Goal: Transaction & Acquisition: Subscribe to service/newsletter

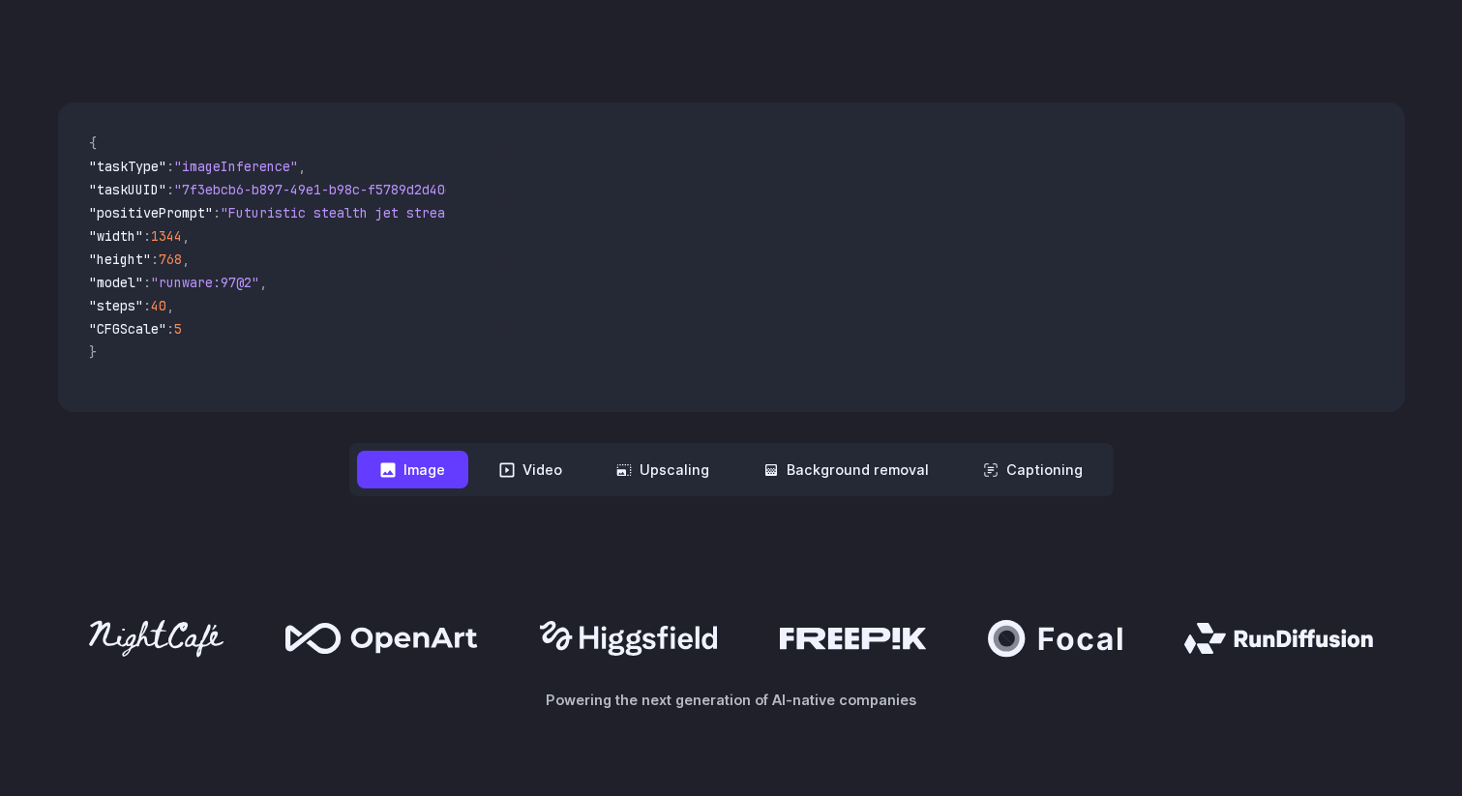
scroll to position [663, 0]
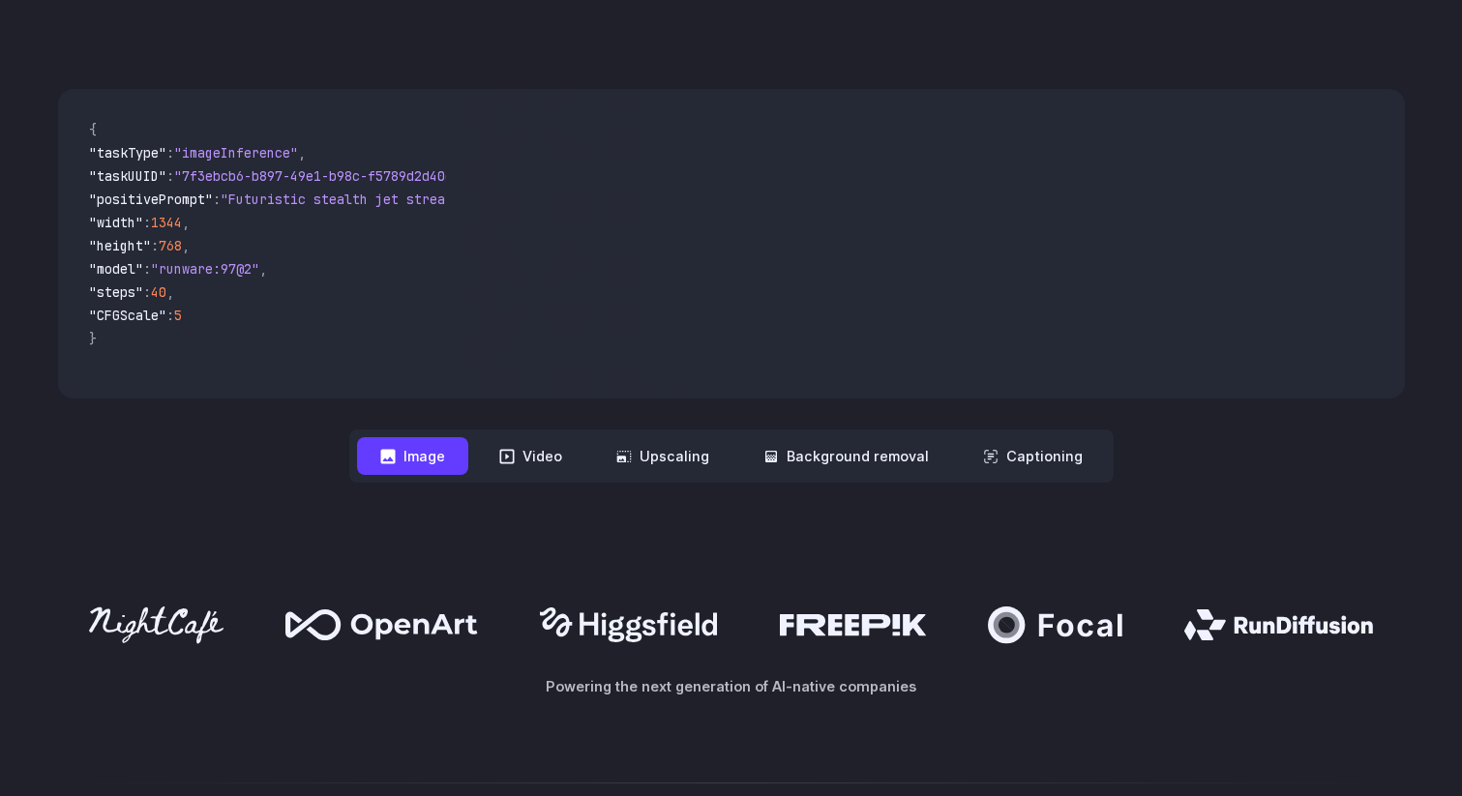
click at [422, 456] on button "Image" at bounding box center [412, 456] width 111 height 38
click at [138, 146] on span ""taskType"" at bounding box center [127, 152] width 77 height 17
click at [242, 146] on span ""imageInference"" at bounding box center [236, 152] width 124 height 17
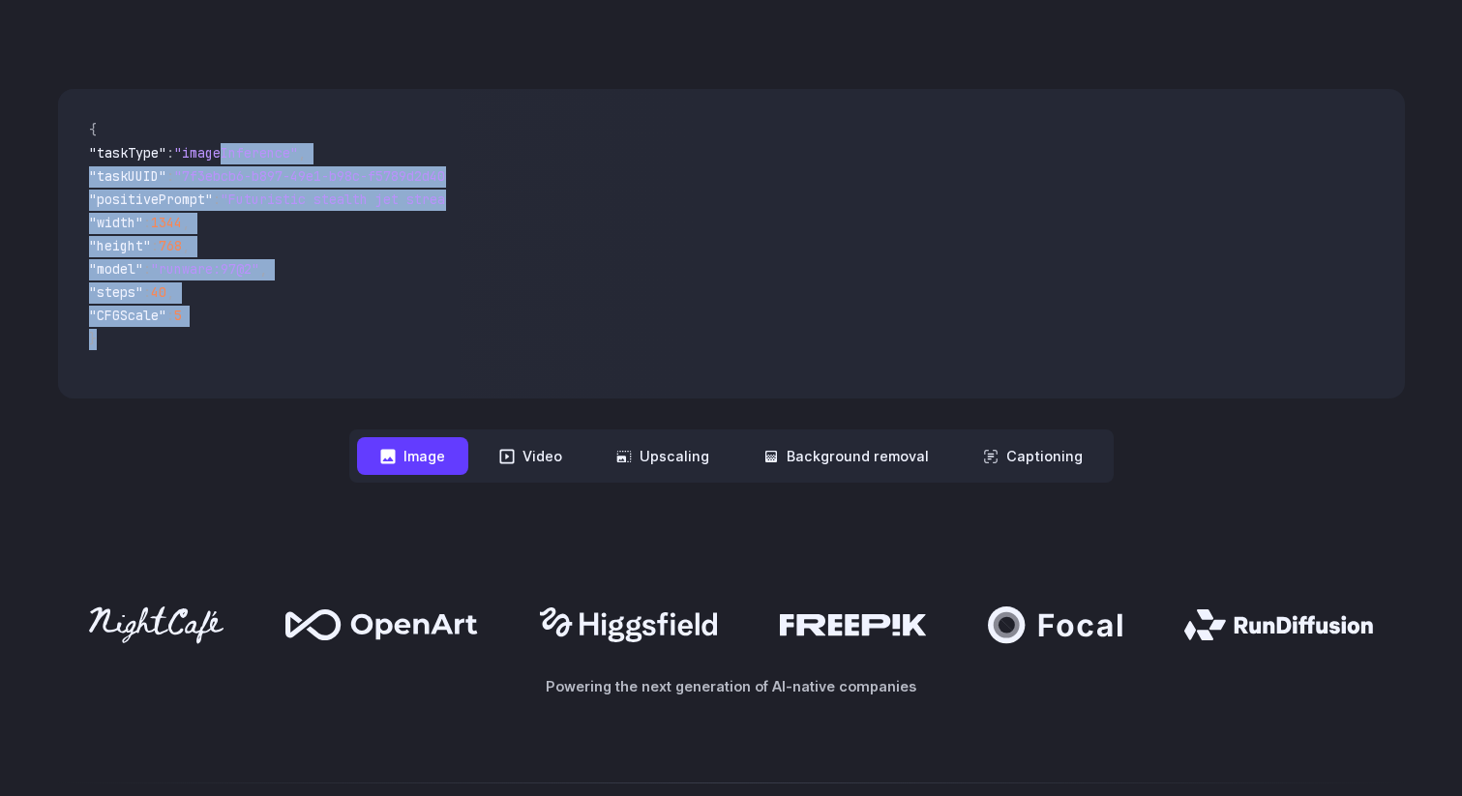
drag, startPoint x: 242, startPoint y: 163, endPoint x: 202, endPoint y: 343, distance: 184.3
click at [199, 339] on code "{ "taskType" : "imageInference" , "taskUUID" : "7f3ebcb6-b897-49e1-b98c-f5789d2…" at bounding box center [261, 244] width 374 height 279
click at [202, 343] on span "}" at bounding box center [260, 340] width 343 height 23
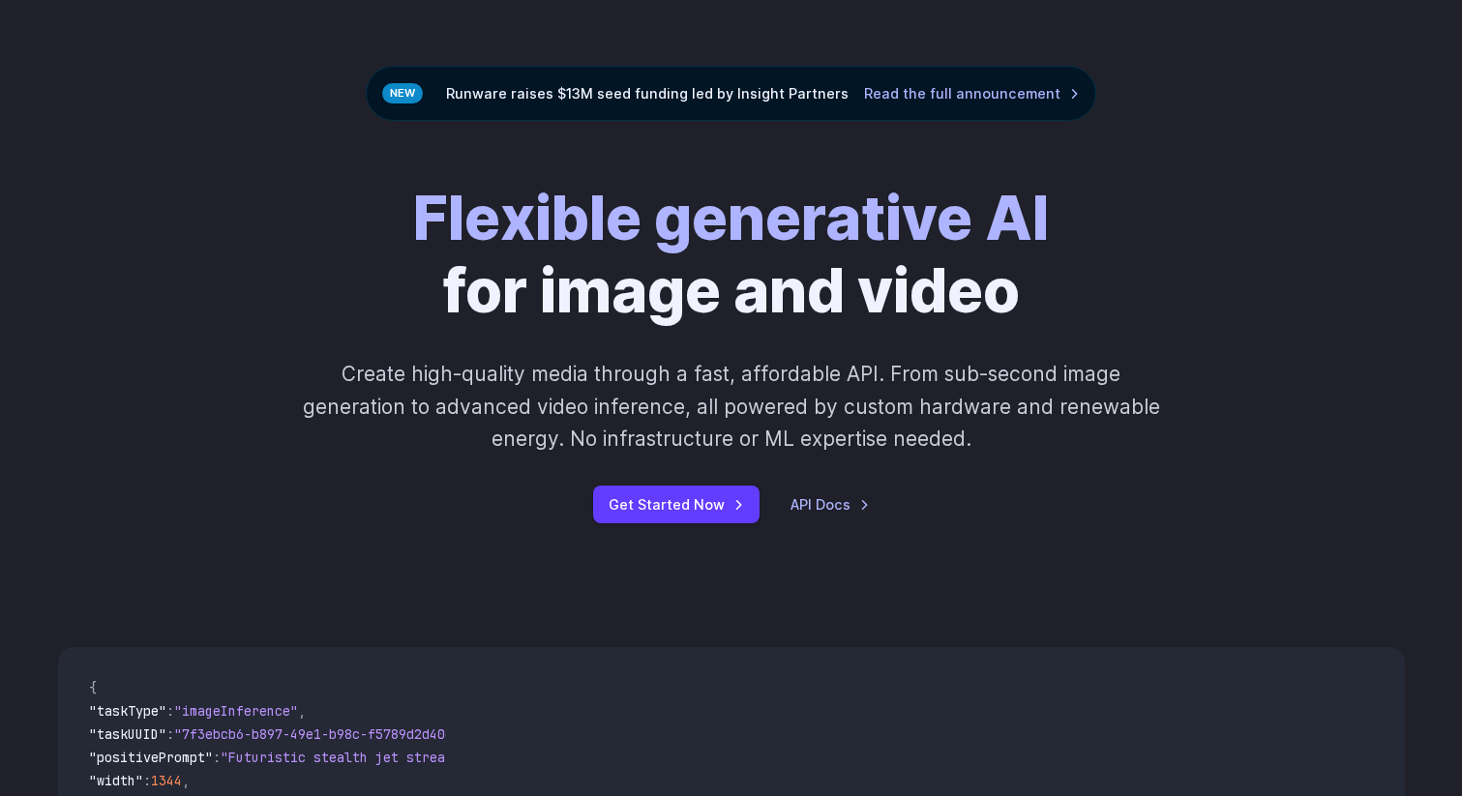
scroll to position [0, 0]
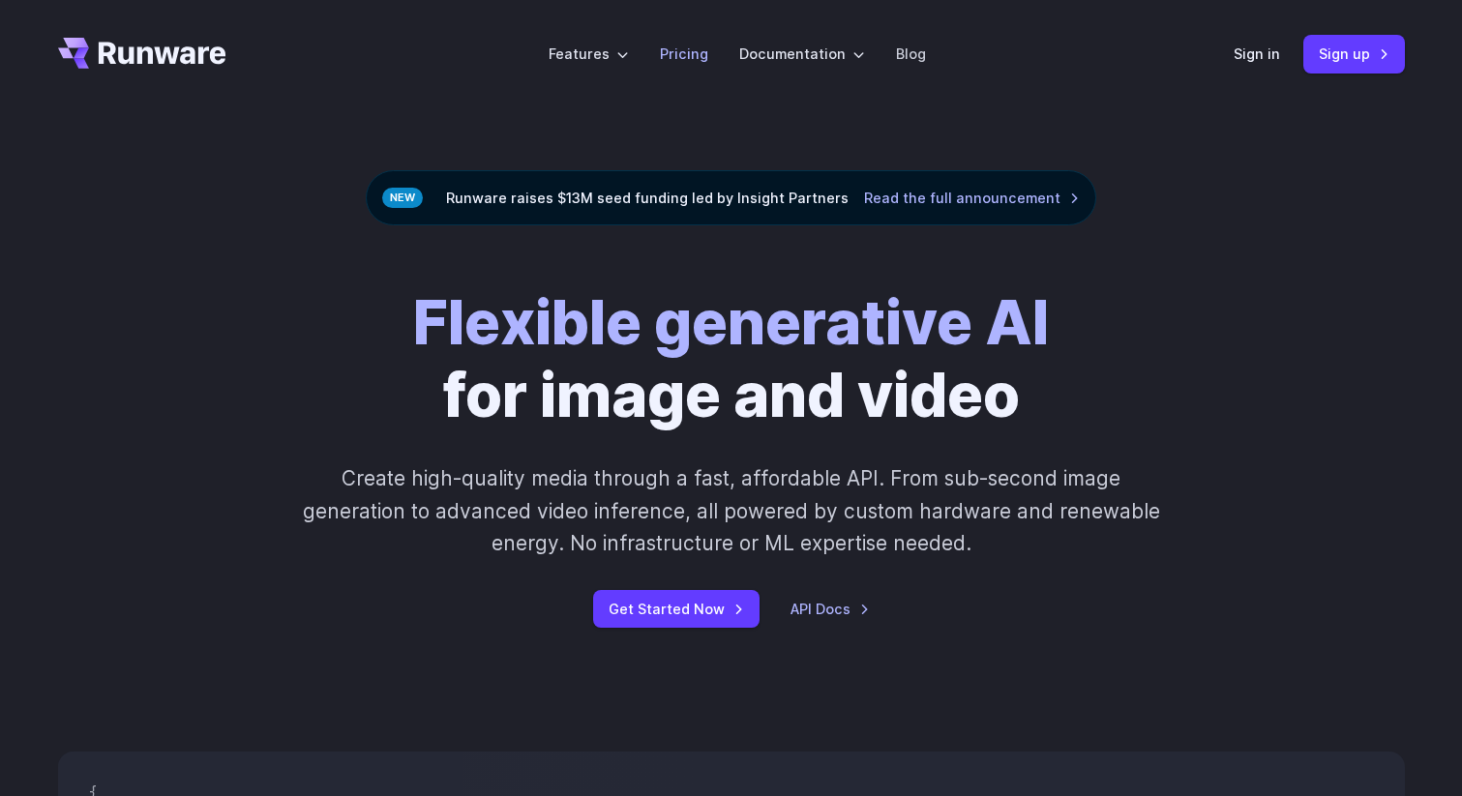
click at [694, 37] on li "Pricing" at bounding box center [683, 53] width 79 height 53
click at [694, 42] on li "Pricing" at bounding box center [683, 53] width 79 height 53
click at [682, 56] on link "Pricing" at bounding box center [684, 54] width 48 height 22
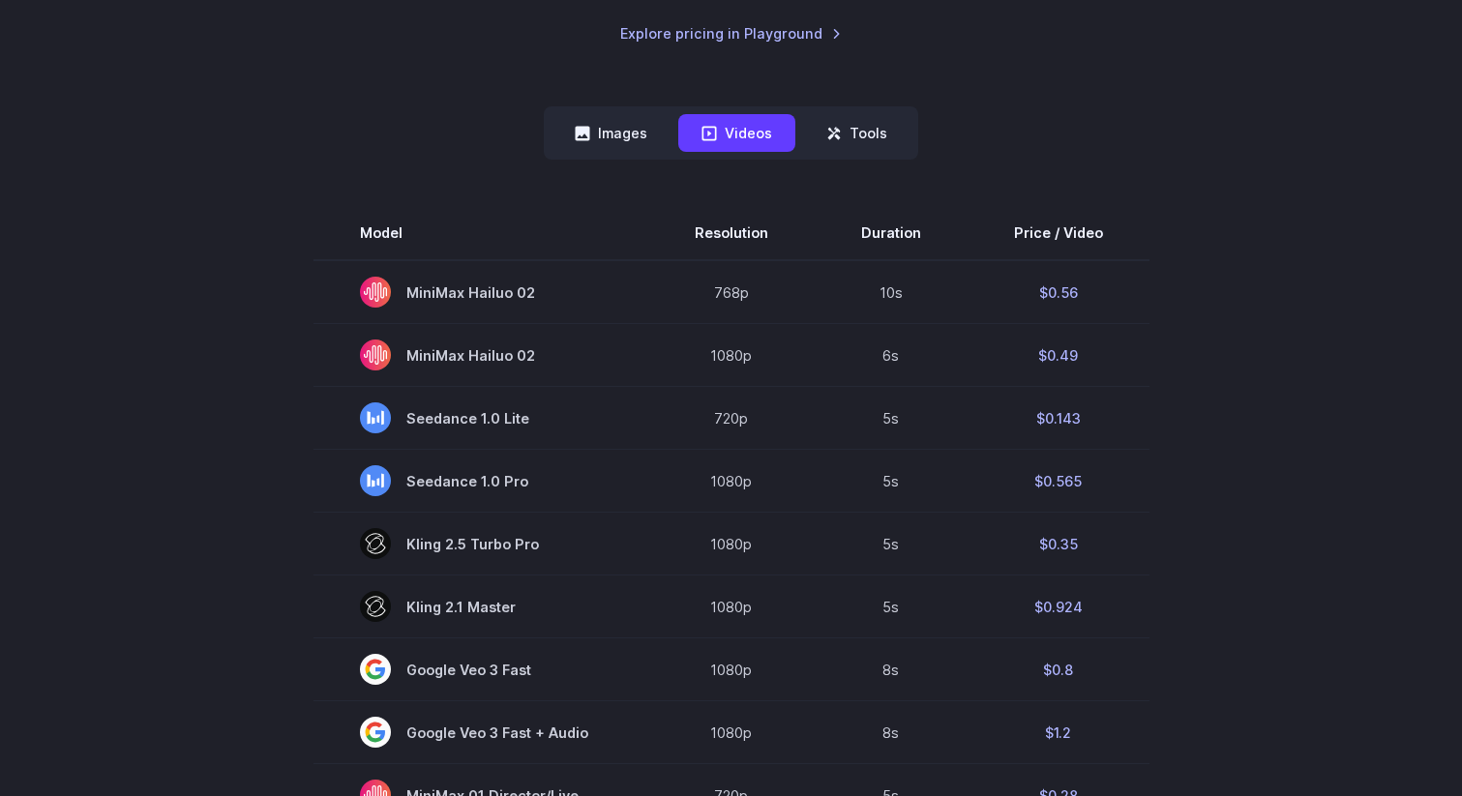
scroll to position [465, 0]
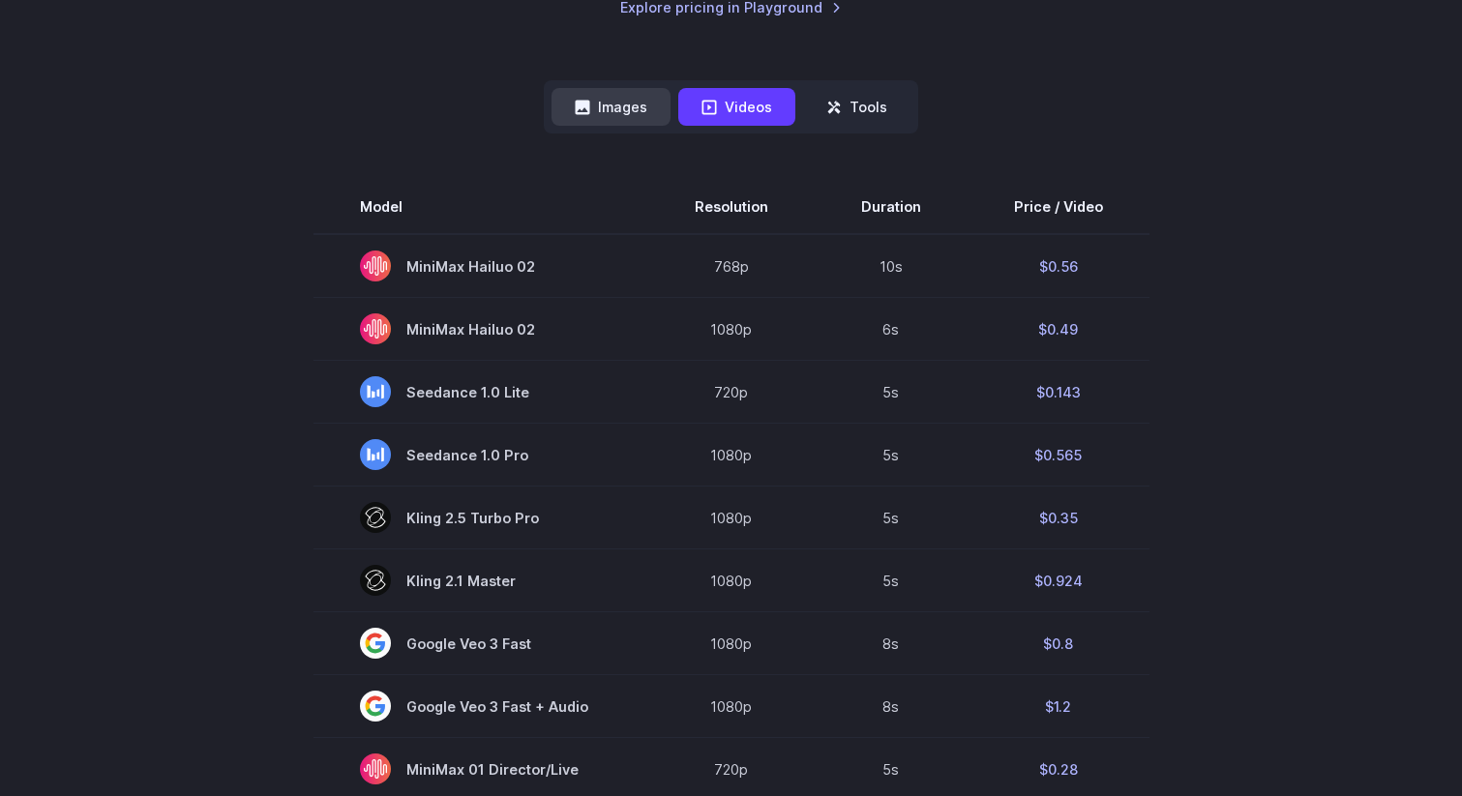
click at [615, 105] on button "Images" at bounding box center [611, 107] width 119 height 38
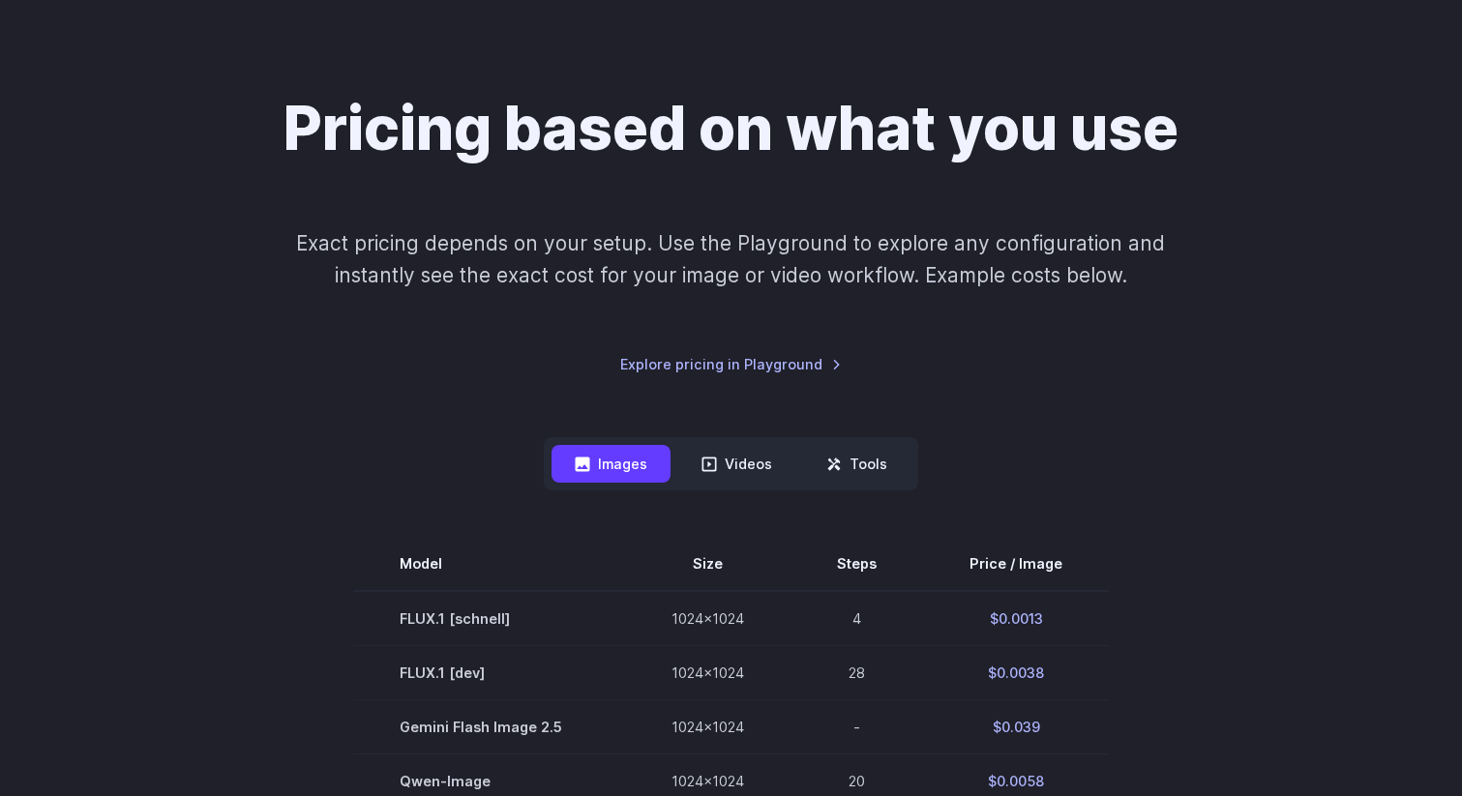
scroll to position [0, 0]
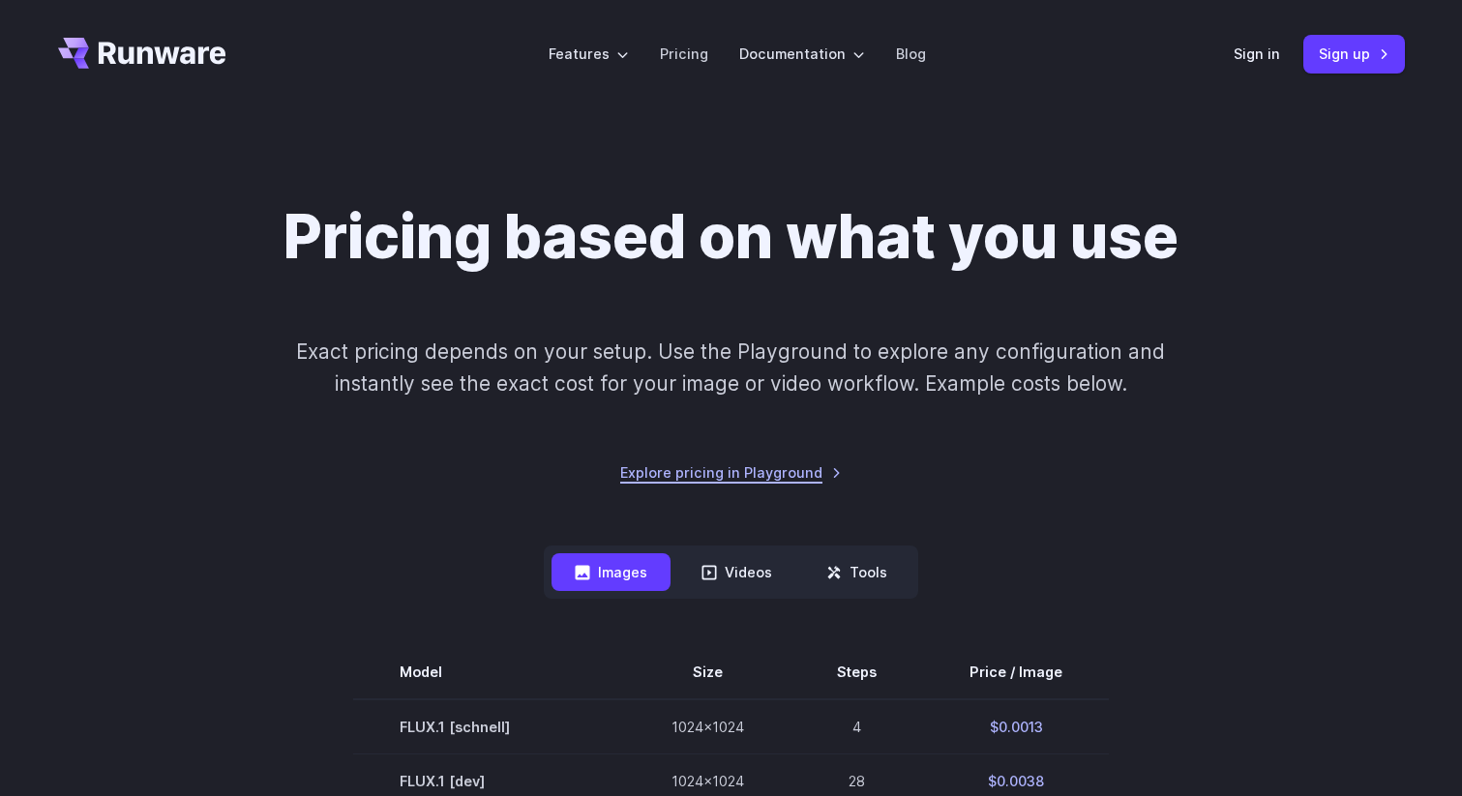
click at [755, 478] on link "Explore pricing in Playground" at bounding box center [731, 473] width 222 height 22
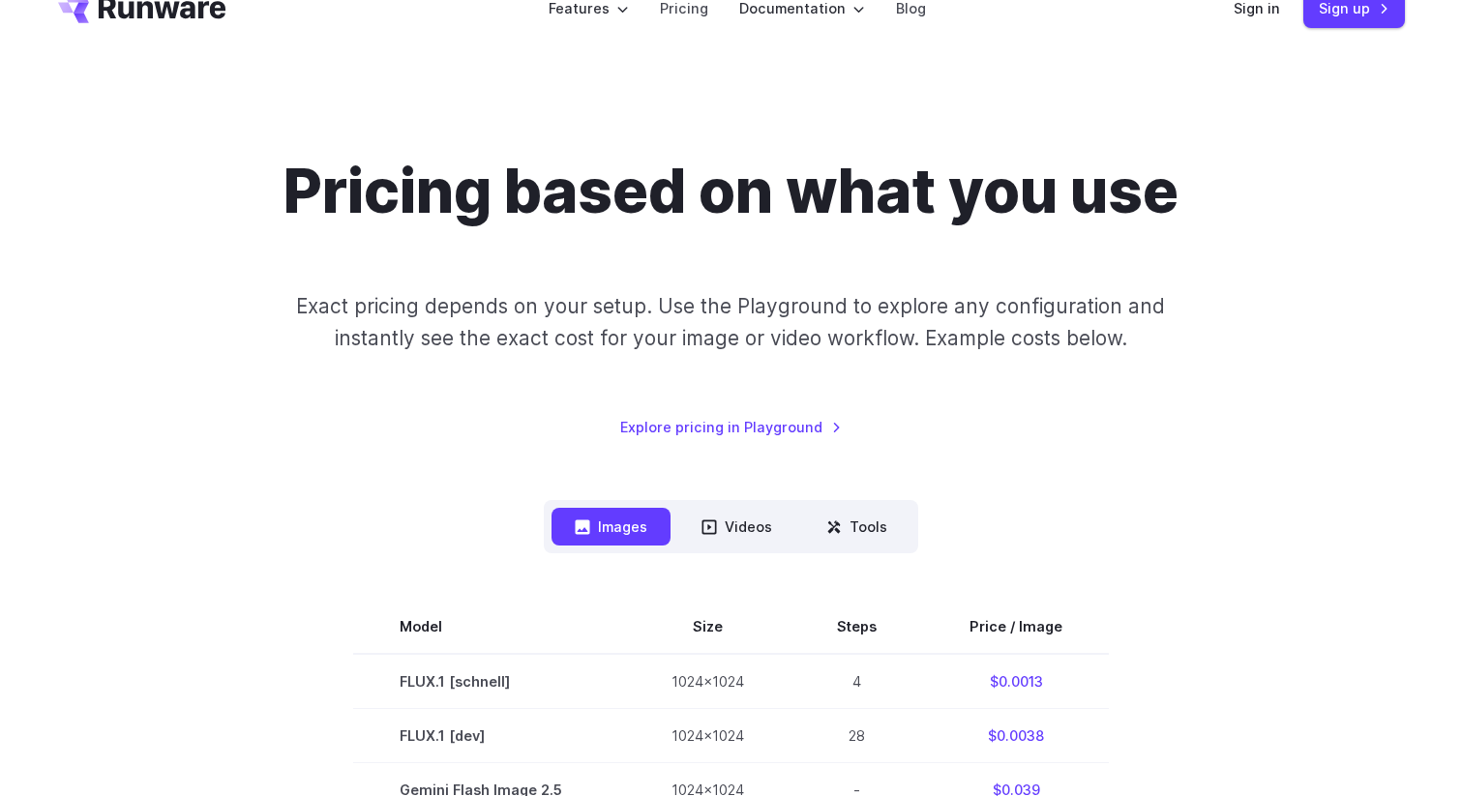
scroll to position [54, 0]
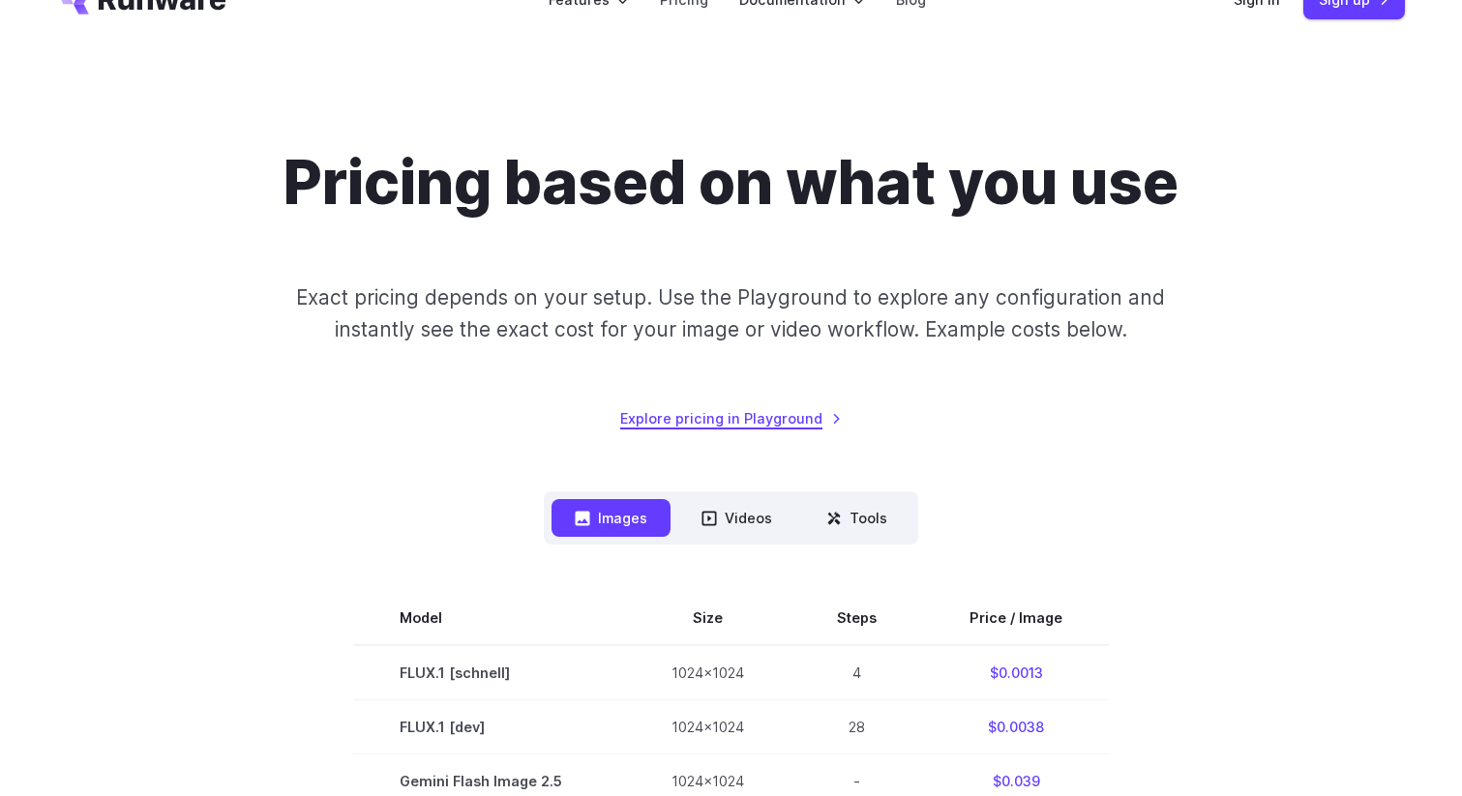
click at [735, 420] on link "Explore pricing in Playground" at bounding box center [731, 418] width 222 height 22
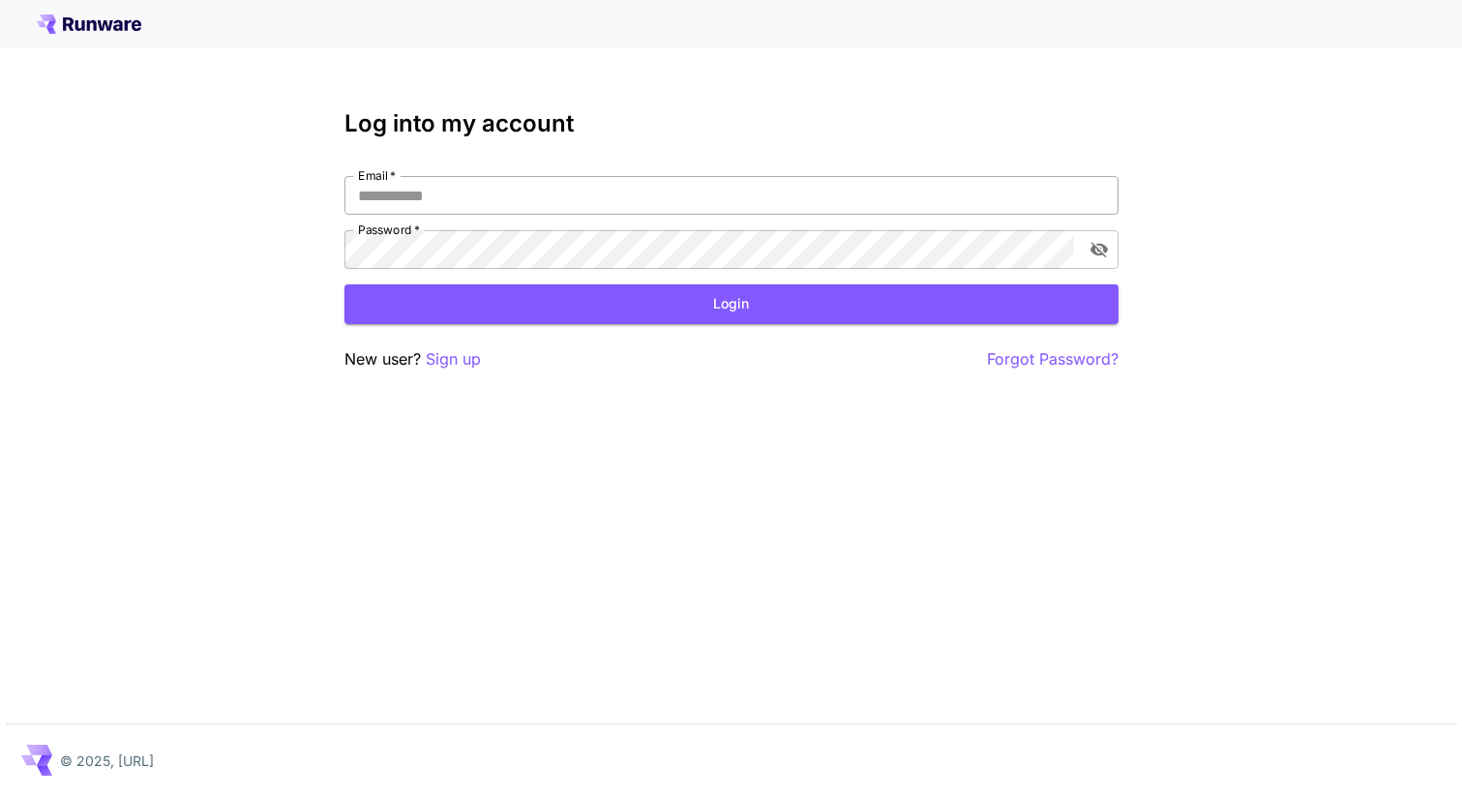
click at [478, 194] on input "Email   *" at bounding box center [731, 195] width 774 height 39
click at [453, 358] on p "Sign up" at bounding box center [453, 359] width 55 height 24
